Goal: Find contact information: Find contact information

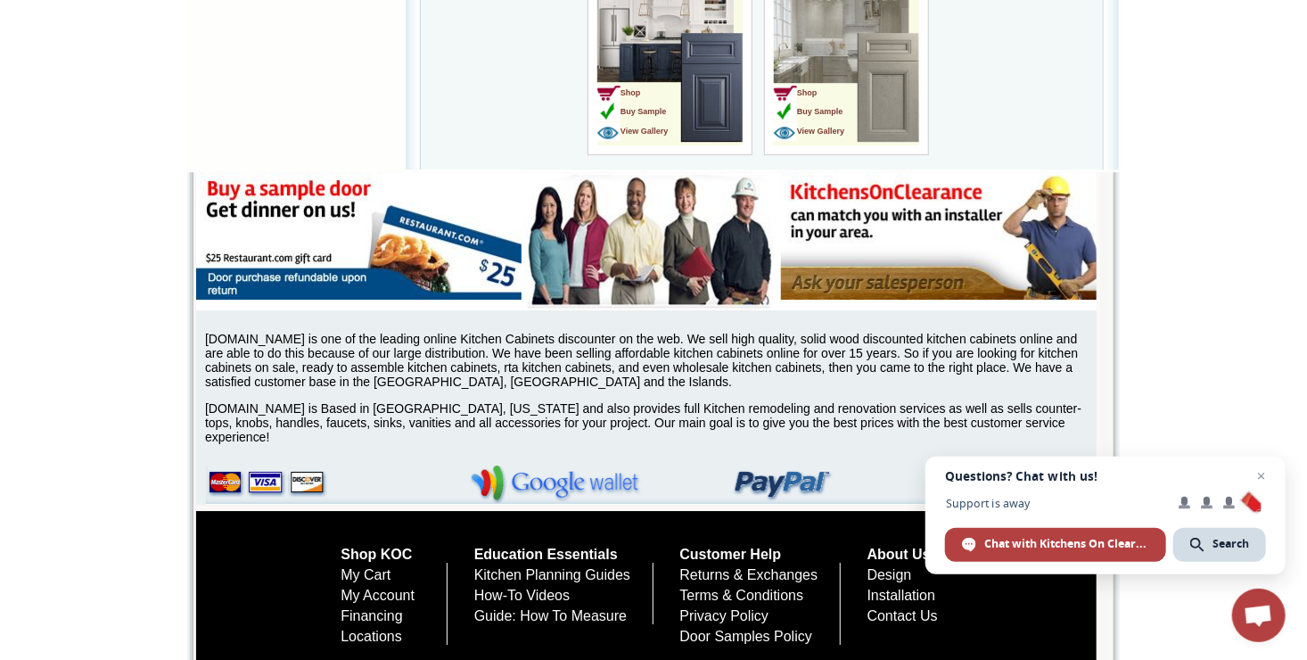
scroll to position [5944, 0]
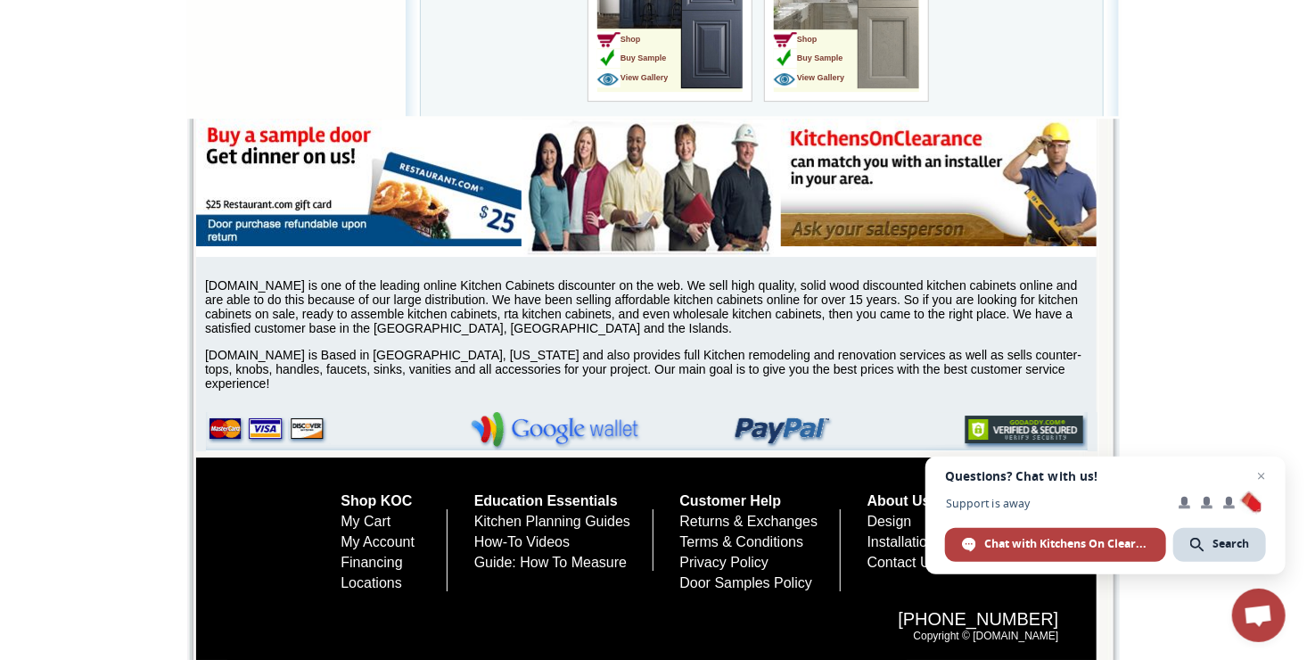
click at [1262, 474] on span "Close chat" at bounding box center [1262, 476] width 22 height 22
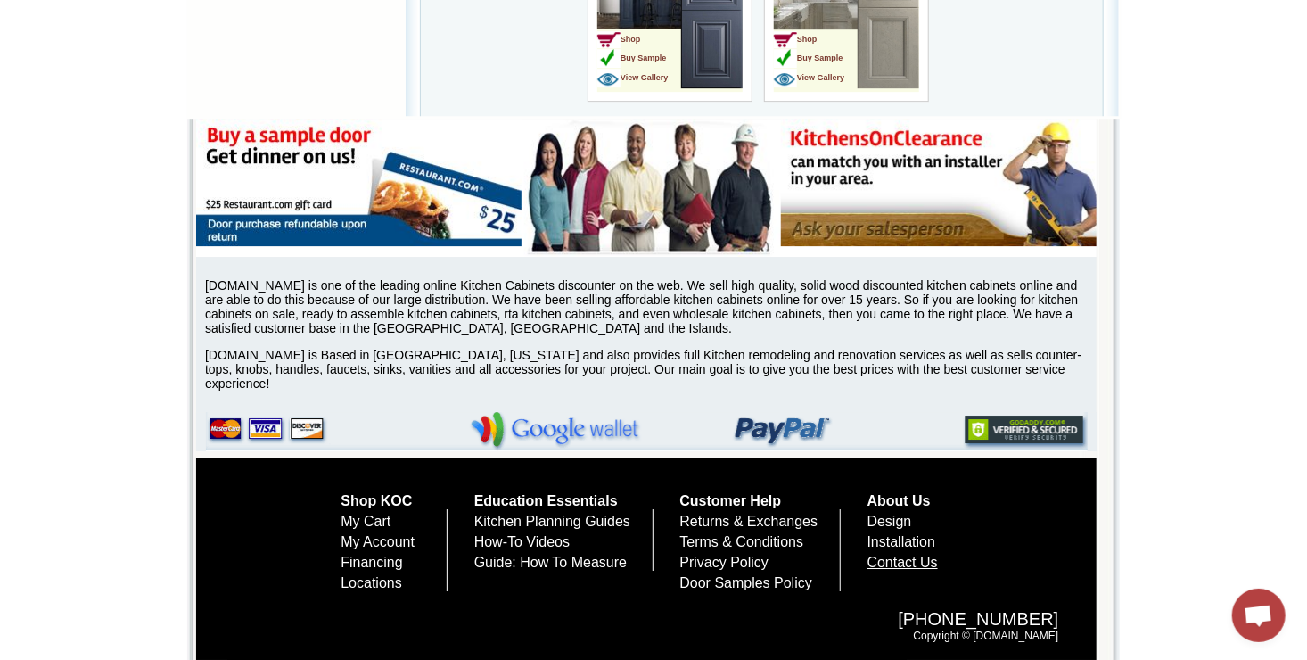
click at [911, 559] on link "Contact Us" at bounding box center [903, 562] width 70 height 15
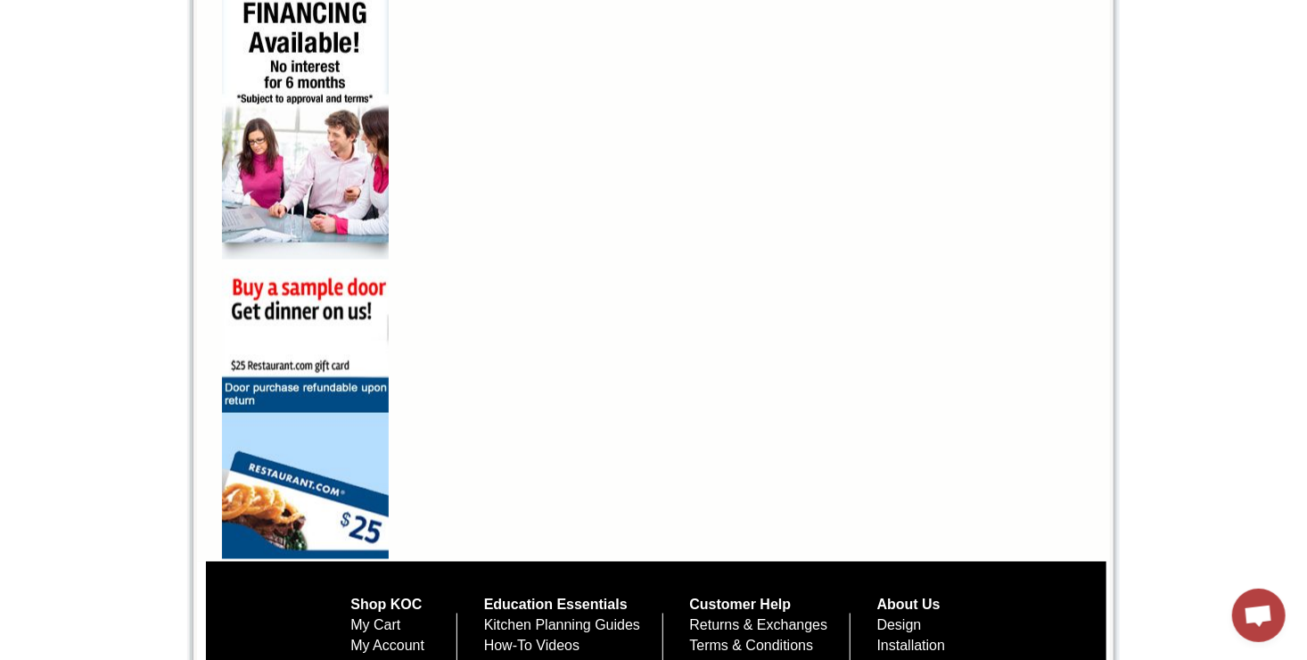
scroll to position [1306, 0]
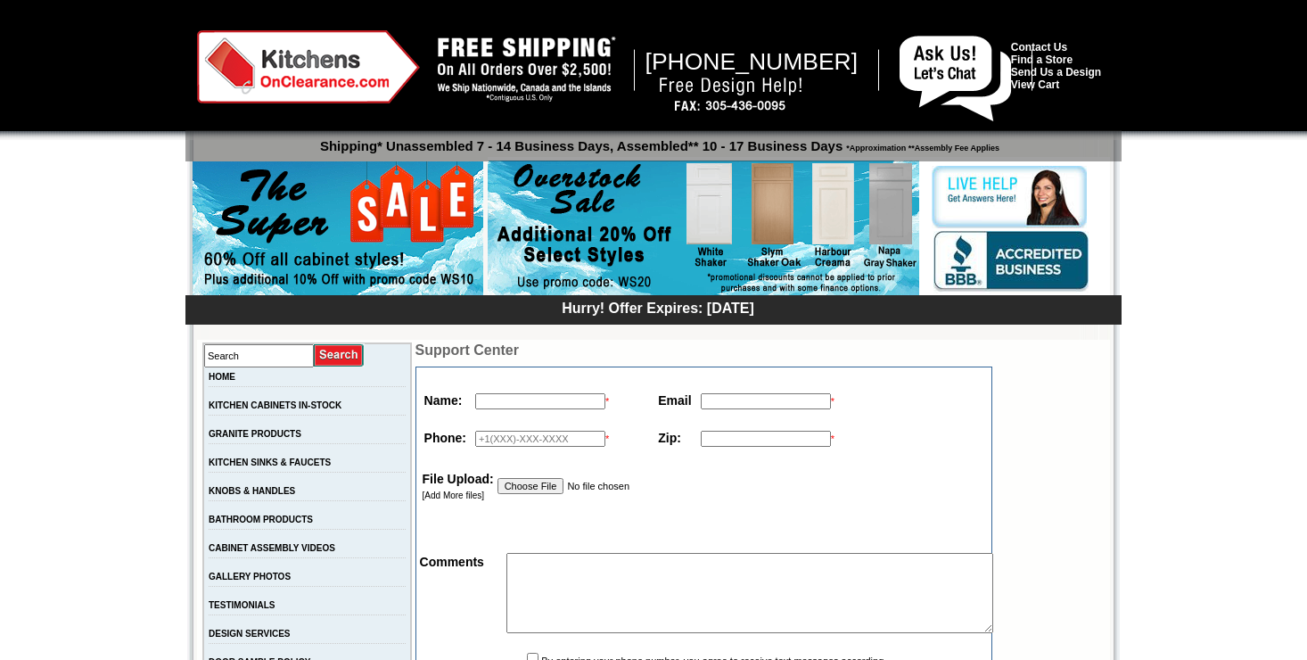
scroll to position [1306, 0]
